Goal: Task Accomplishment & Management: Use online tool/utility

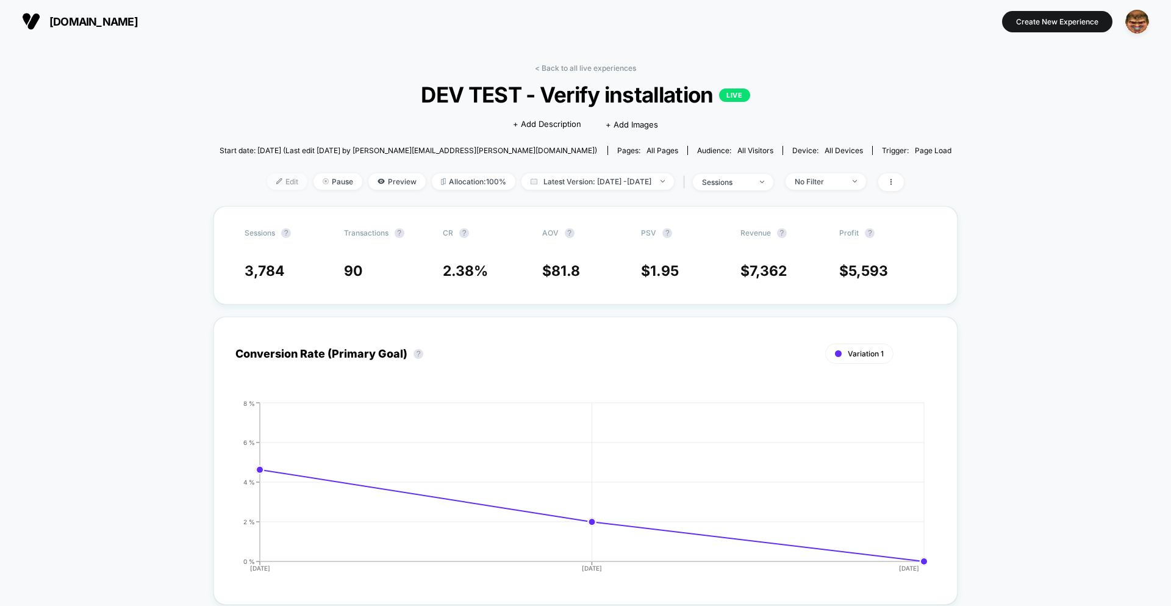
click at [268, 181] on span "Edit" at bounding box center [287, 181] width 40 height 16
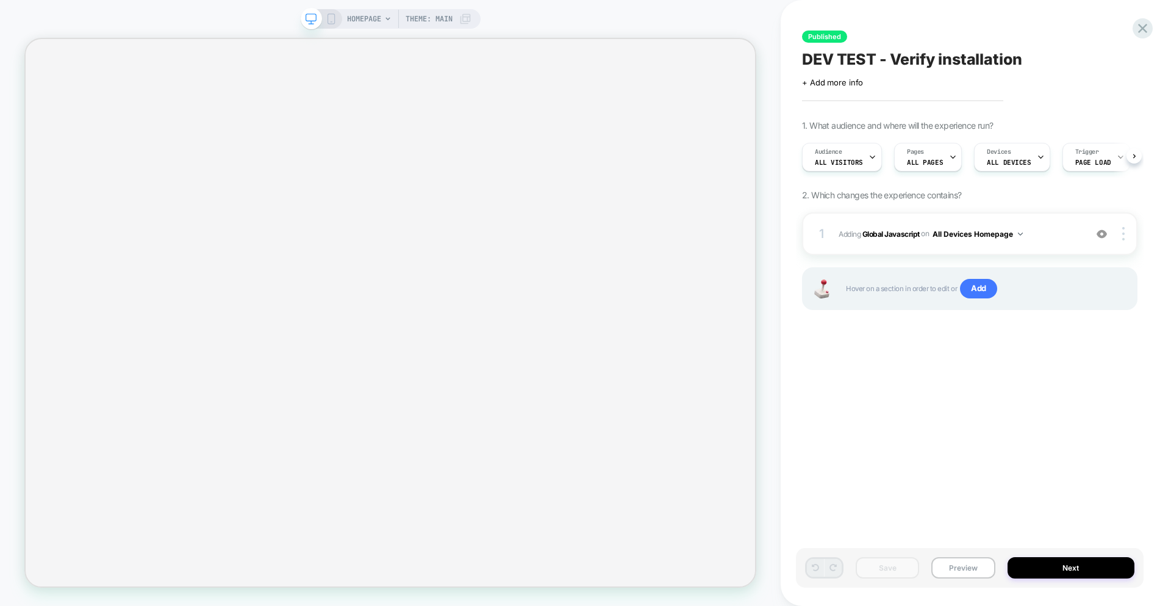
scroll to position [0, 1]
click at [987, 246] on div "1 Adding Global Javascript on All Devices Homepage Add Before Add After Target …" at bounding box center [969, 233] width 335 height 43
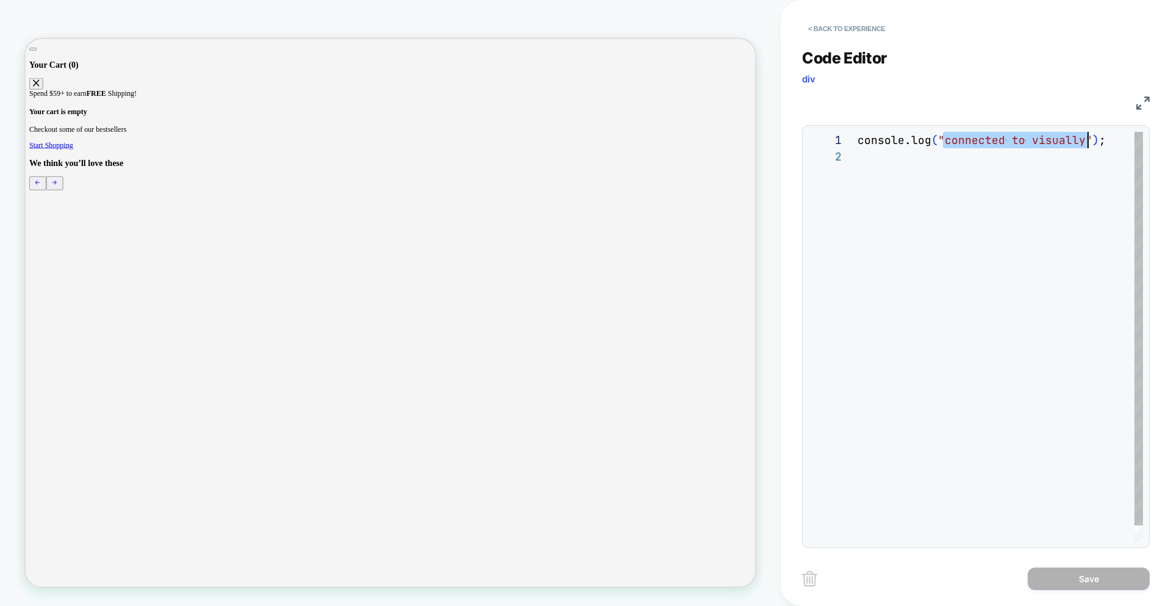
scroll to position [0, 231]
drag, startPoint x: 947, startPoint y: 143, endPoint x: 1084, endPoint y: 140, distance: 137.3
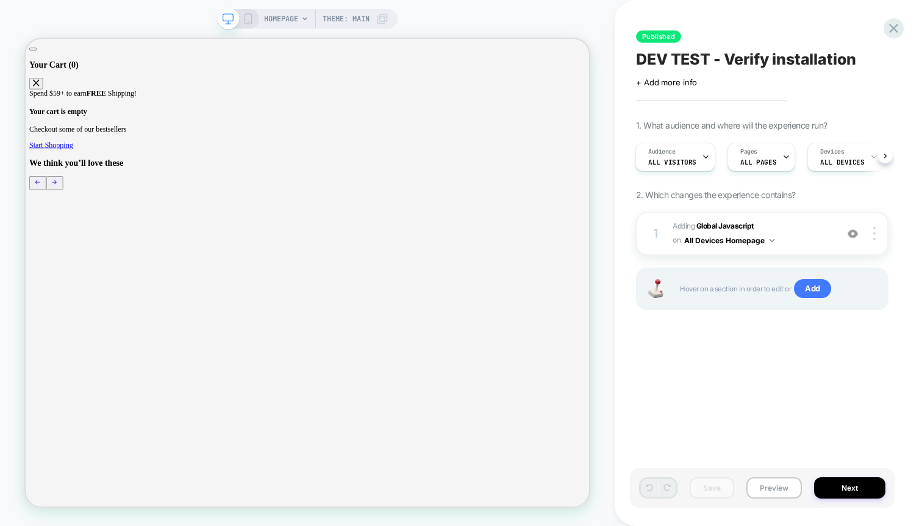
scroll to position [0, 1]
